Goal: Task Accomplishment & Management: Manage account settings

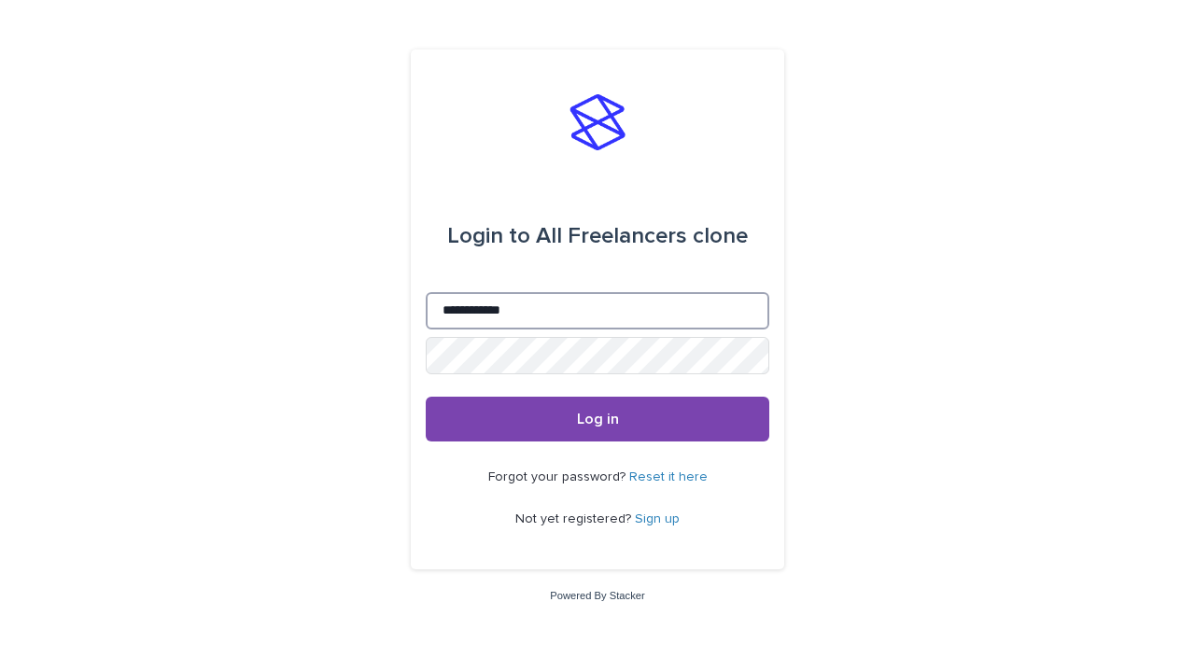
type input "**********"
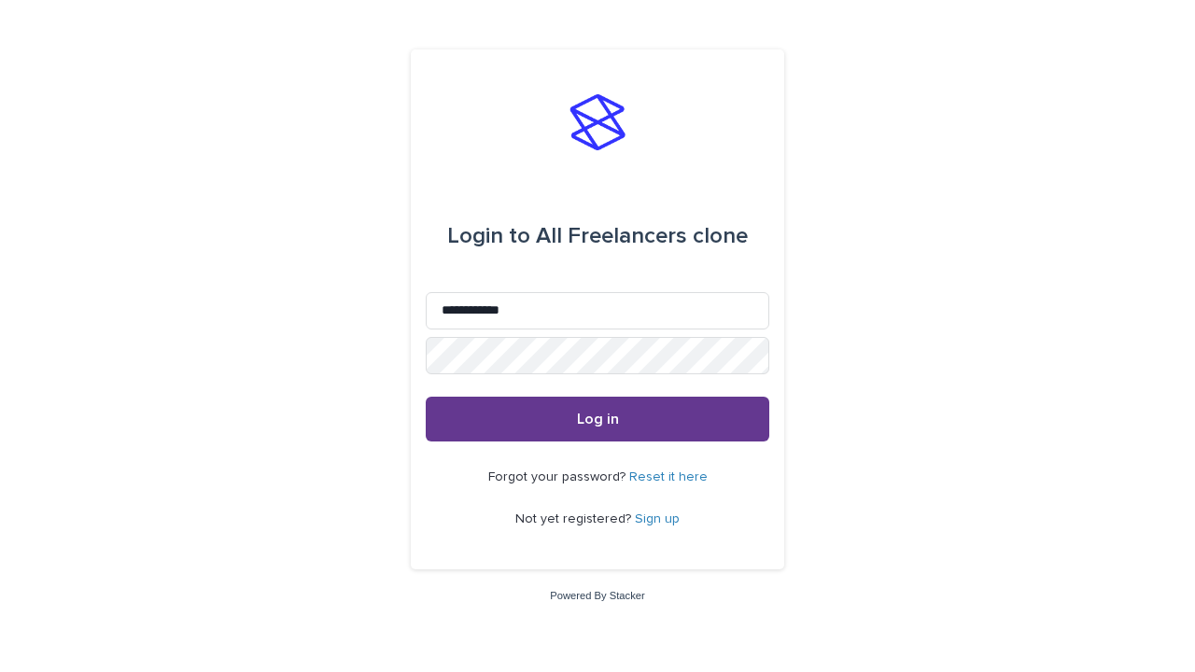
click at [597, 418] on span "Log in" at bounding box center [598, 419] width 42 height 15
